Goal: Information Seeking & Learning: Compare options

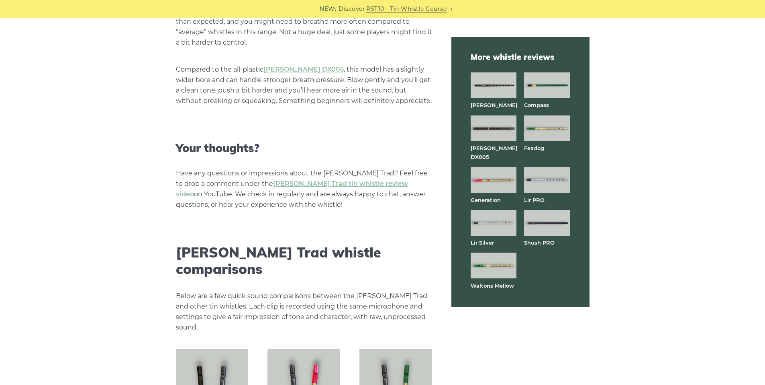
scroll to position [2089, 0]
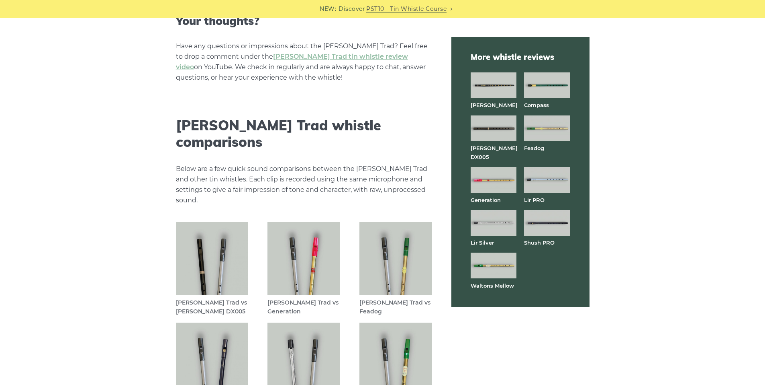
click at [213, 245] on img at bounding box center [212, 258] width 73 height 73
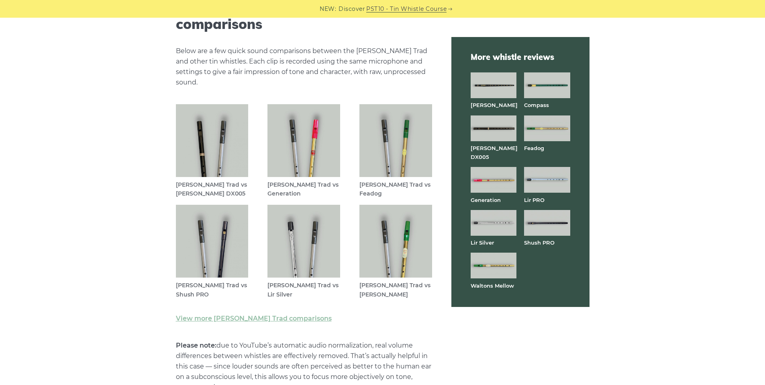
scroll to position [2210, 0]
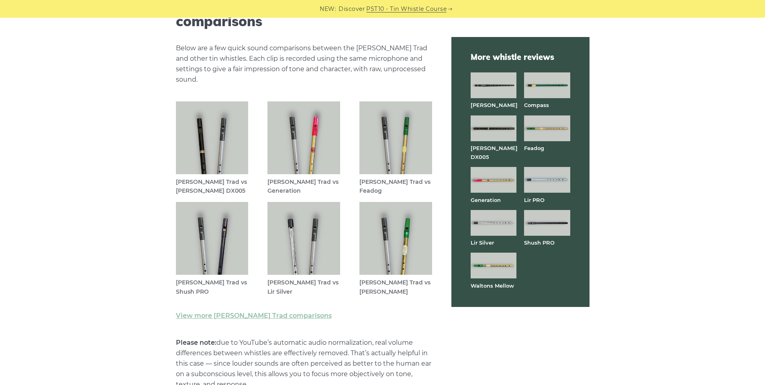
click at [491, 125] on img at bounding box center [494, 128] width 46 height 26
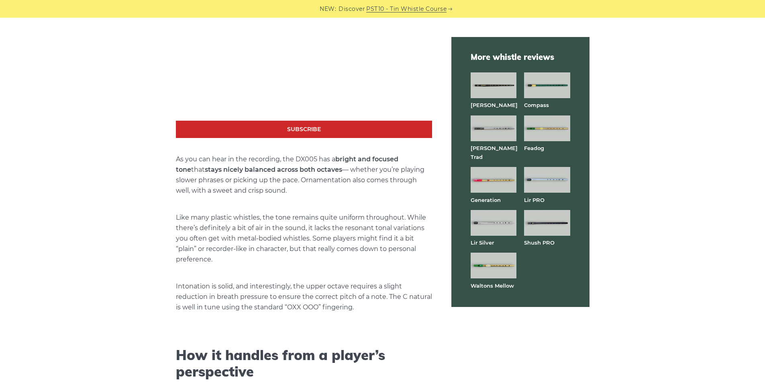
scroll to position [1567, 0]
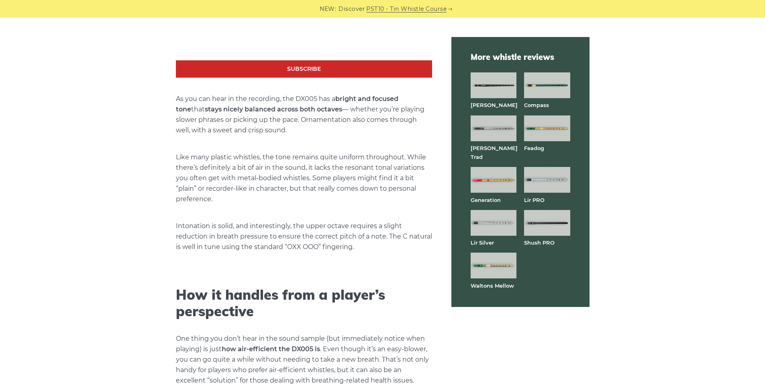
click at [485, 210] on img at bounding box center [494, 223] width 46 height 26
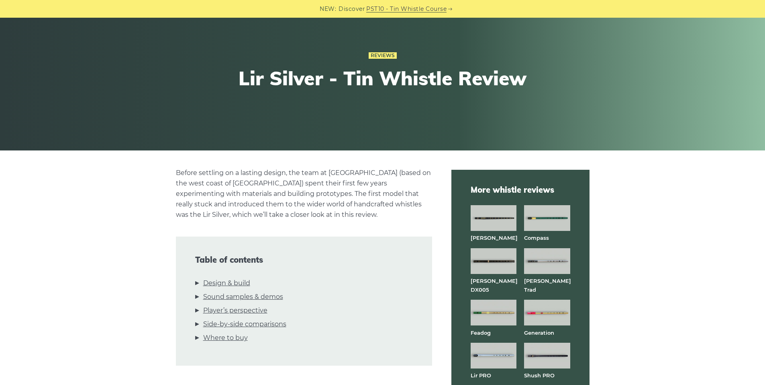
scroll to position [161, 0]
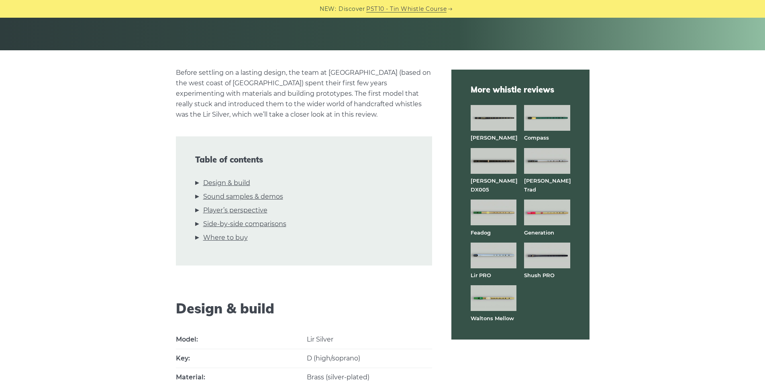
click at [555, 243] on img at bounding box center [547, 255] width 46 height 26
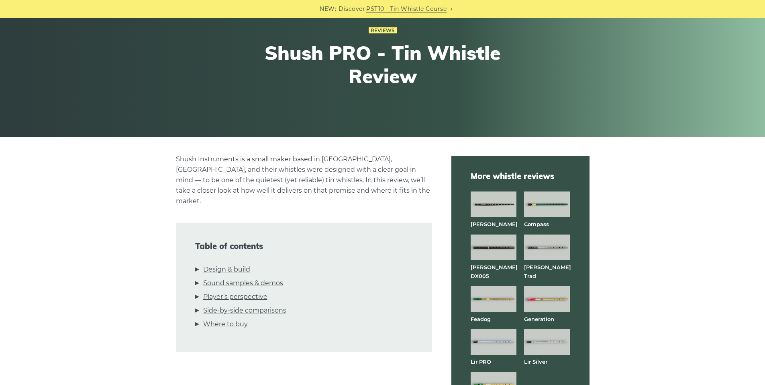
scroll to position [161, 0]
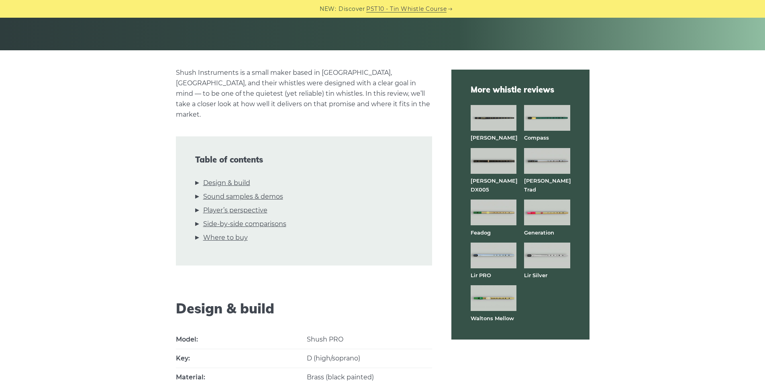
click at [544, 109] on img at bounding box center [547, 118] width 46 height 26
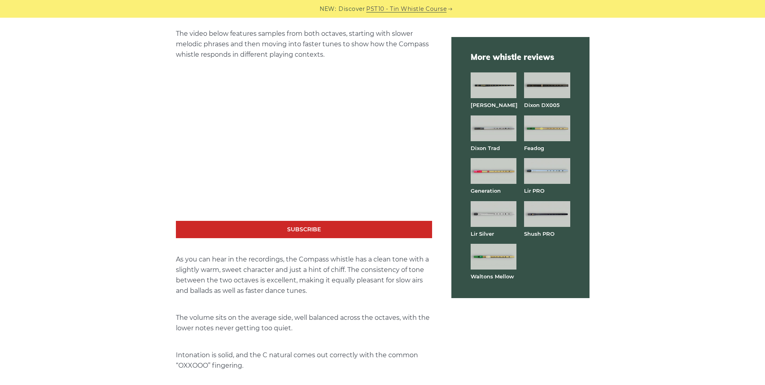
scroll to position [1567, 0]
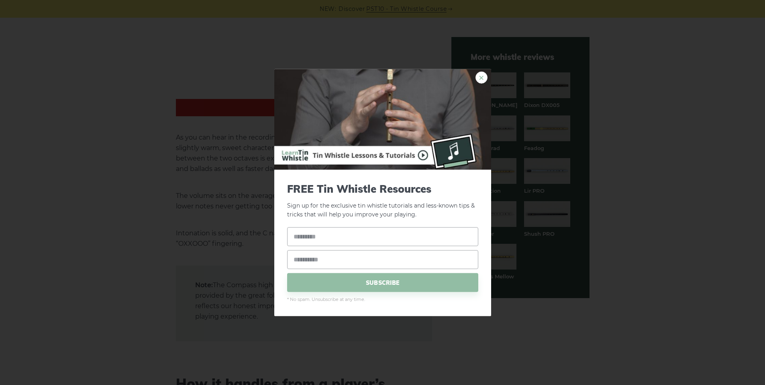
click at [481, 77] on link "×" at bounding box center [482, 77] width 12 height 12
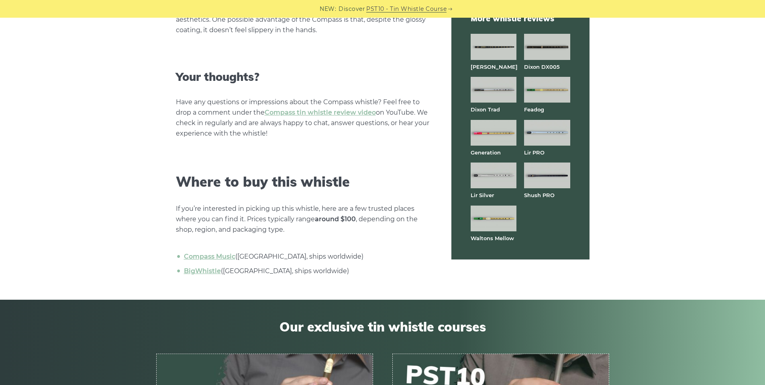
scroll to position [2089, 0]
